Goal: Communication & Community: Answer question/provide support

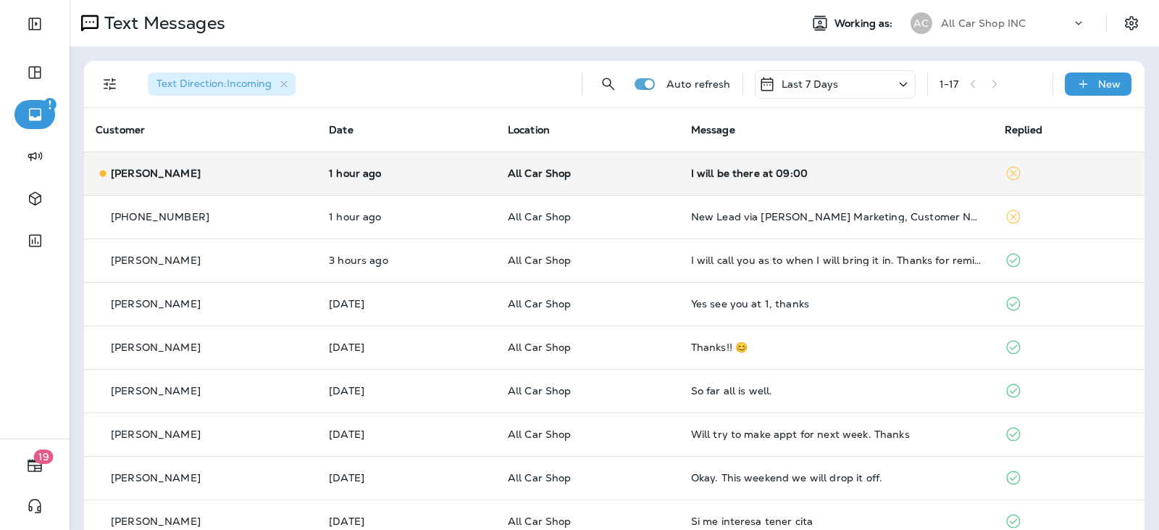
click at [658, 182] on td "All Car Shop" at bounding box center [587, 172] width 183 height 43
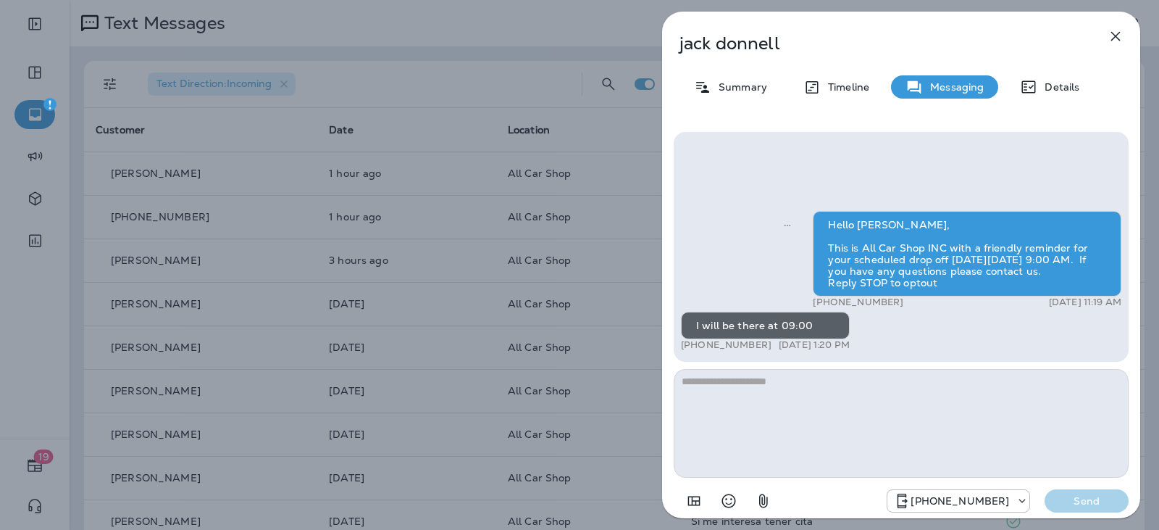
click at [762, 385] on textarea at bounding box center [901, 423] width 455 height 109
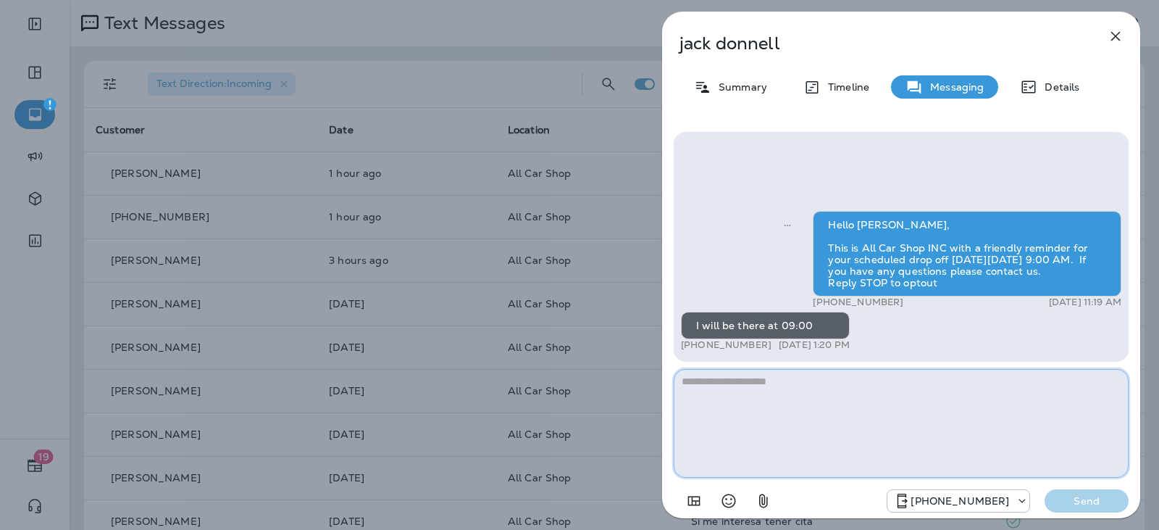
drag, startPoint x: 687, startPoint y: 387, endPoint x: 697, endPoint y: 387, distance: 10.1
click at [688, 387] on textarea at bounding box center [901, 423] width 455 height 109
type textarea "*"
type textarea "**********"
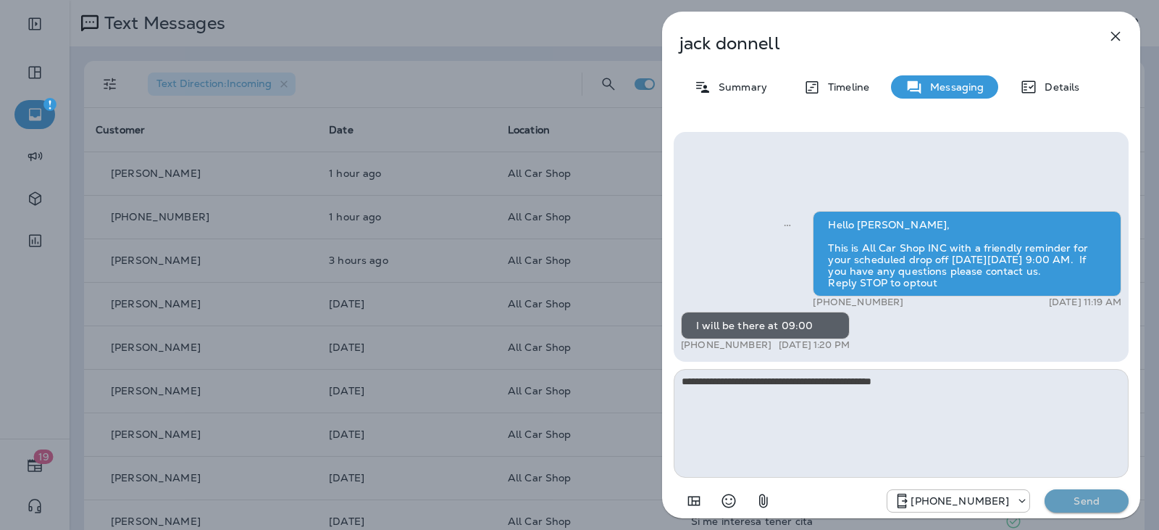
click at [1080, 496] on p "Send" at bounding box center [1086, 500] width 61 height 13
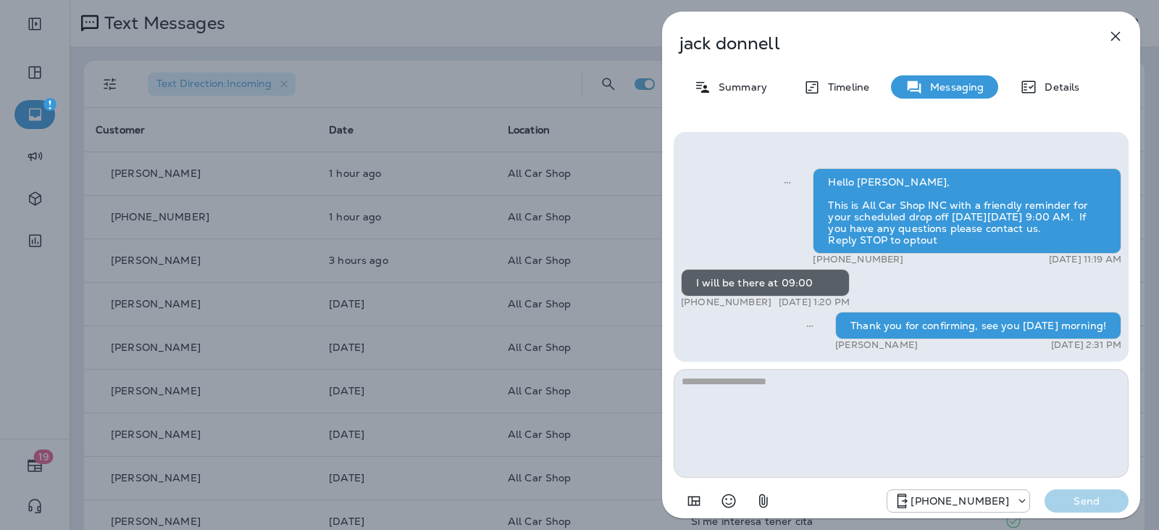
click at [1114, 36] on icon "button" at bounding box center [1115, 36] width 17 height 17
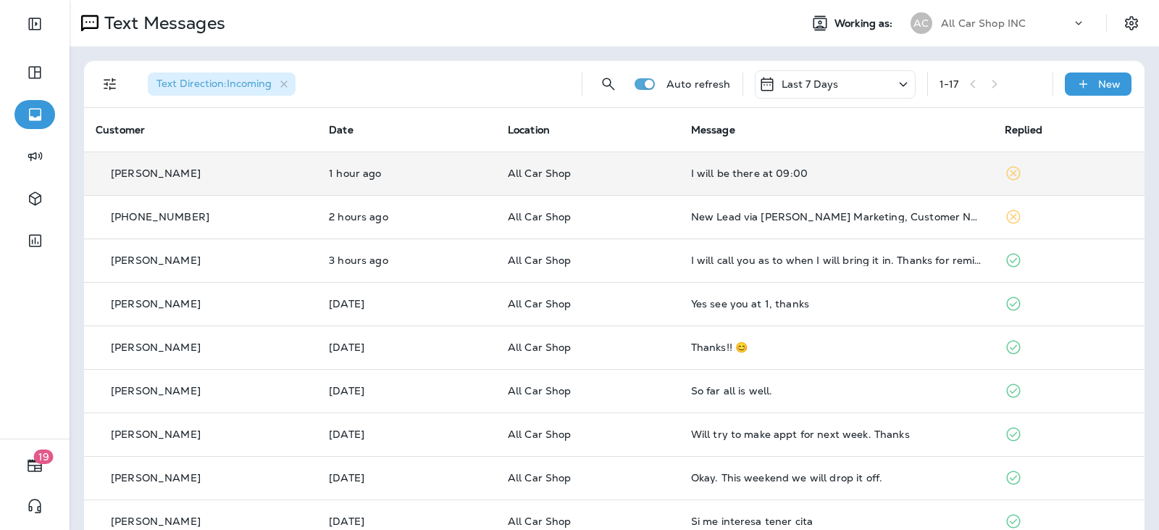
click at [675, 177] on td "All Car Shop" at bounding box center [587, 172] width 183 height 43
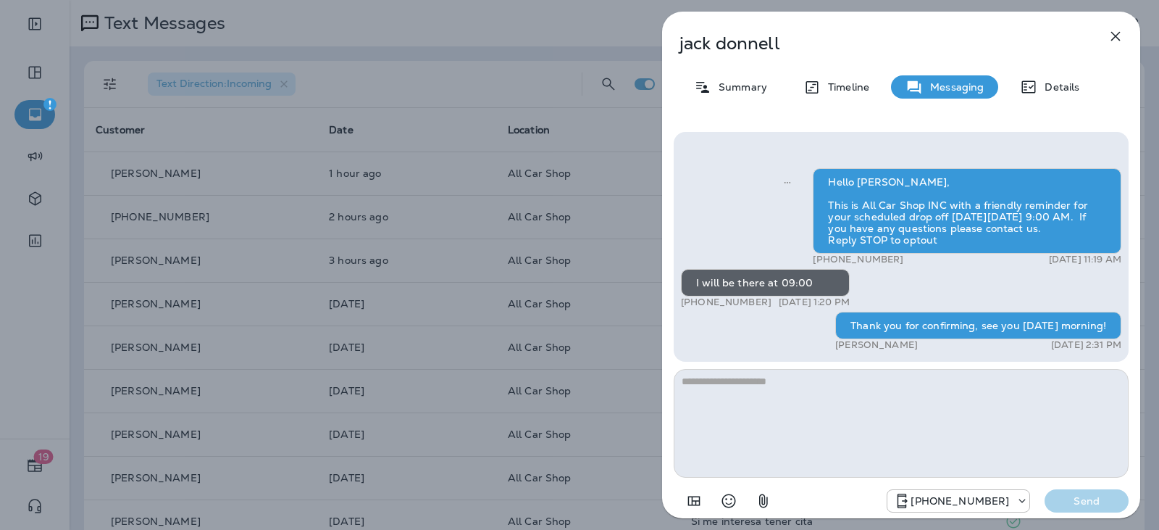
click at [1108, 24] on button "button" at bounding box center [1115, 36] width 29 height 29
